Goal: Task Accomplishment & Management: Manage account settings

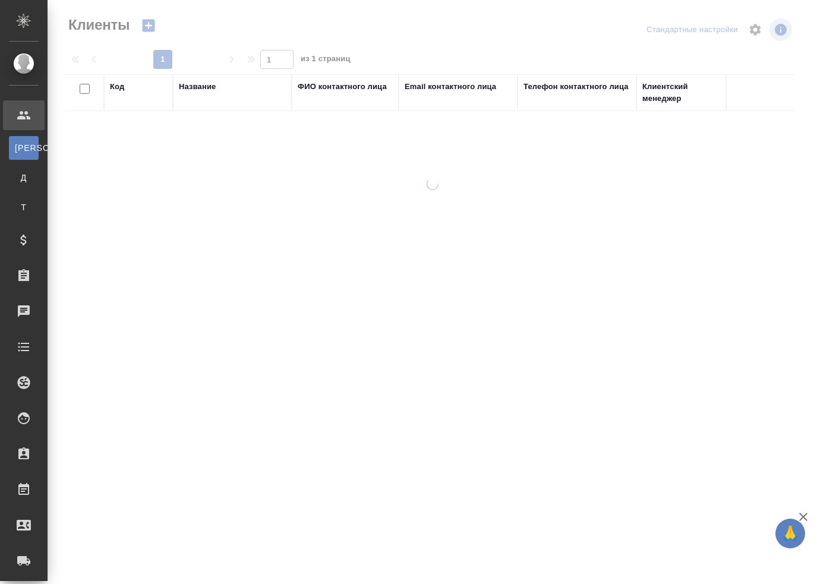
select select "RU"
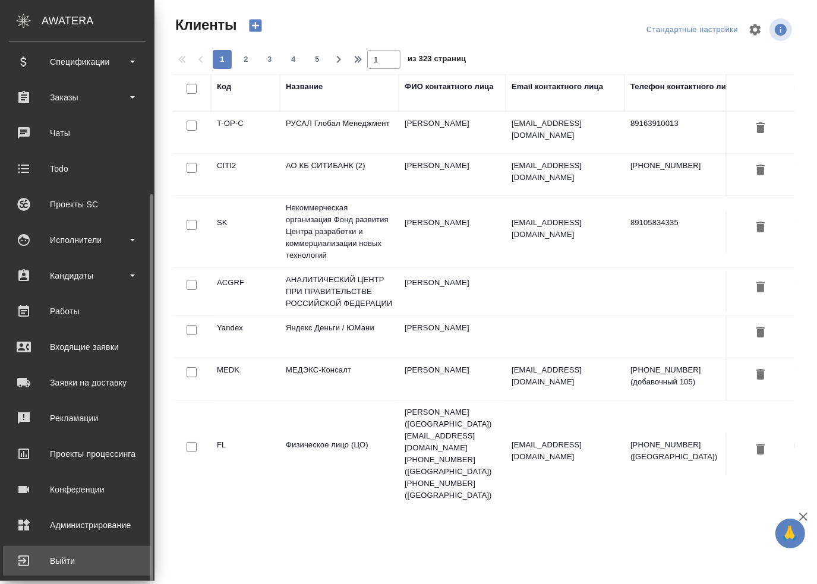
scroll to position [190, 0]
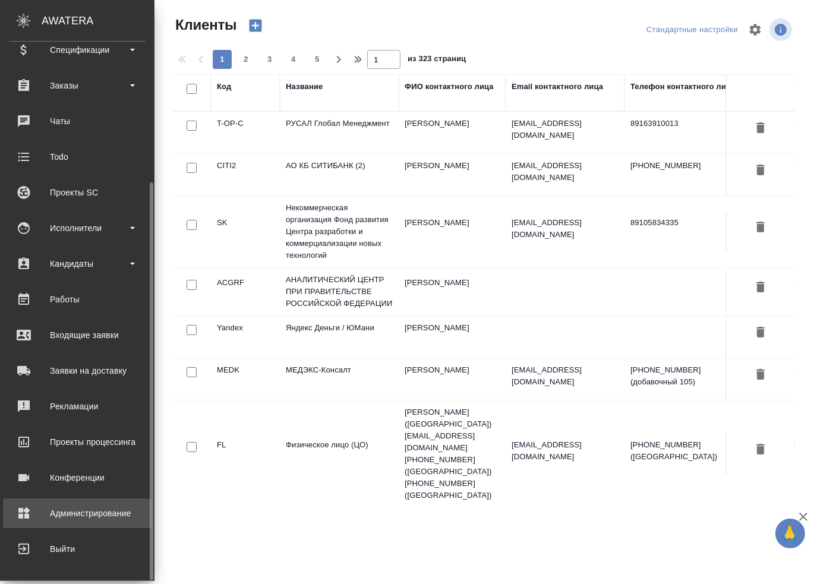
click at [94, 504] on div "Администрирование" at bounding box center [77, 513] width 137 height 18
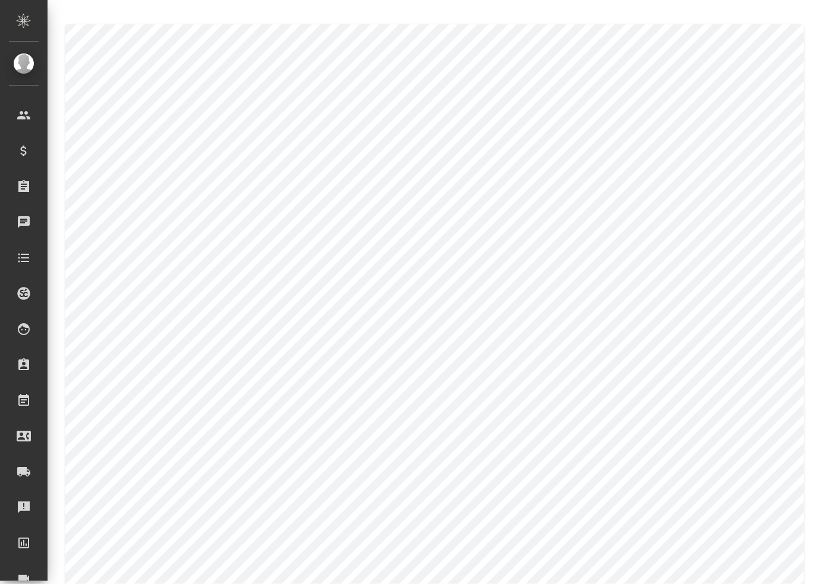
type textarea "Larisa"
type textarea "[PERSON_NAME]"
type textarea "Larisa"
type textarea "[PERSON_NAME]"
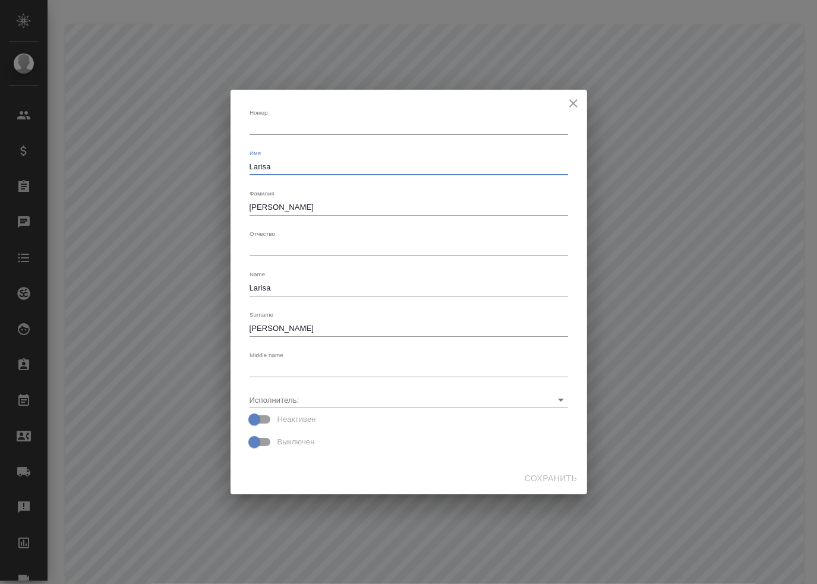
drag, startPoint x: 302, startPoint y: 170, endPoint x: 166, endPoint y: 167, distance: 136.1
click at [138, 169] on div "Номер x Имя [PERSON_NAME] x [PERSON_NAME] x Отчество x Name [PERSON_NAME] x Sur…" at bounding box center [408, 292] width 817 height 584
type textarea "K"
type textarea "[PERSON_NAME]"
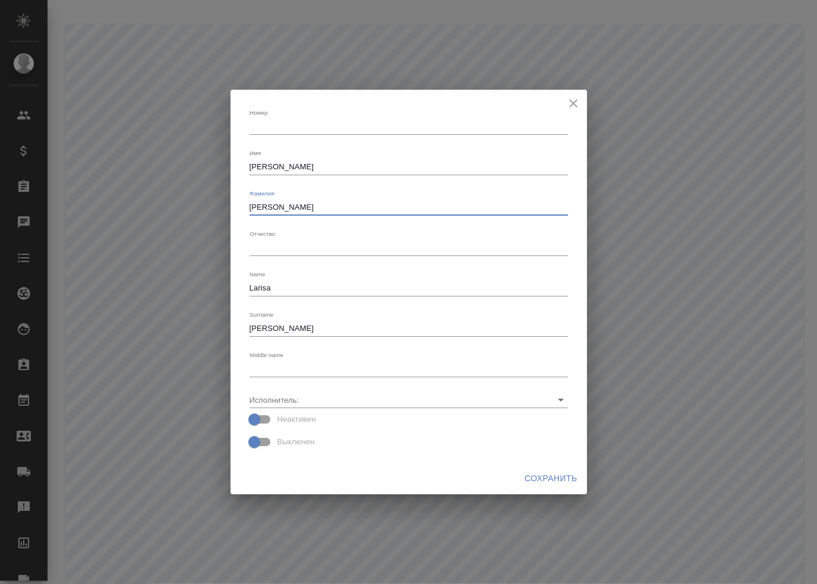
click at [554, 477] on span "Сохранить" at bounding box center [550, 478] width 53 height 15
